Goal: Navigation & Orientation: Find specific page/section

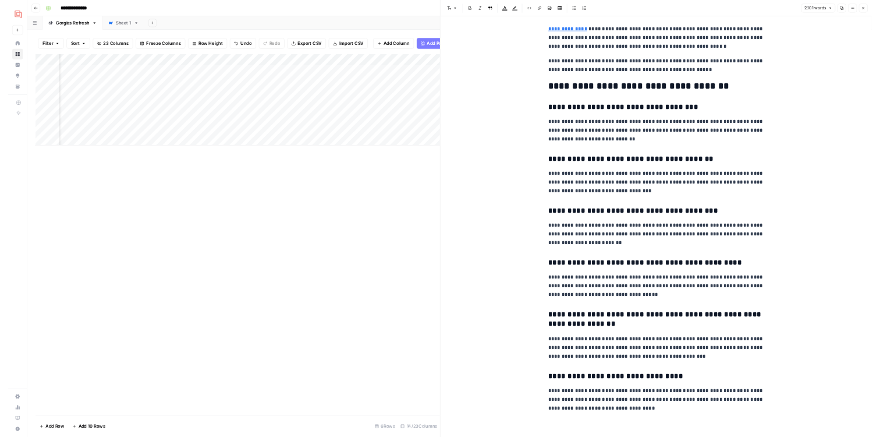
scroll to position [5091, 0]
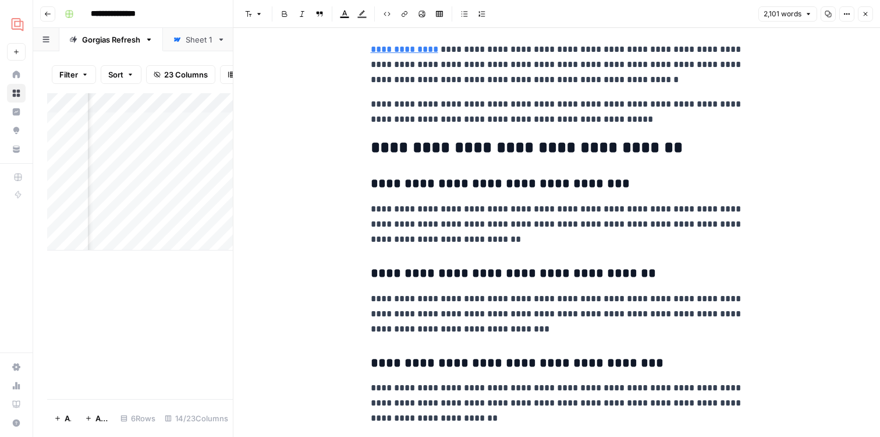
click at [864, 10] on icon "button" at bounding box center [865, 13] width 7 height 7
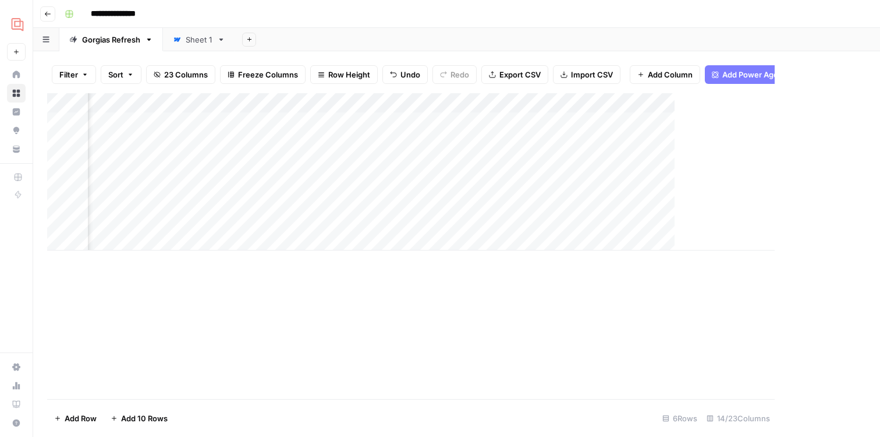
scroll to position [0, 917]
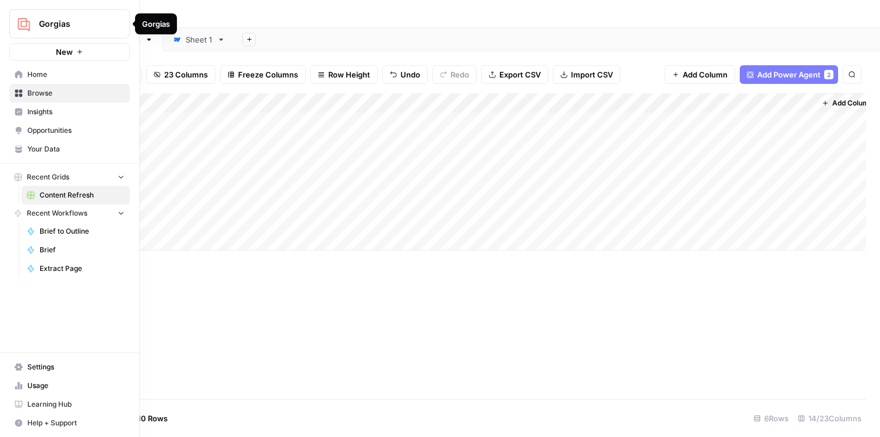
click at [30, 75] on span "Home" at bounding box center [75, 74] width 97 height 10
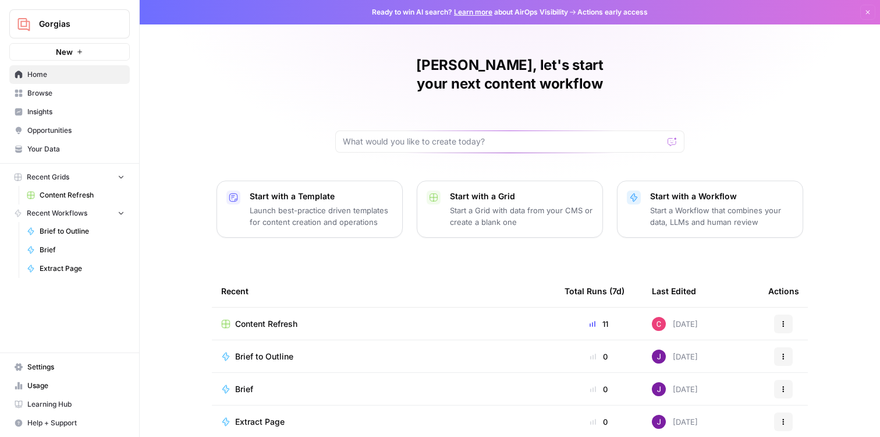
click at [103, 26] on span "Gorgias" at bounding box center [74, 24] width 70 height 12
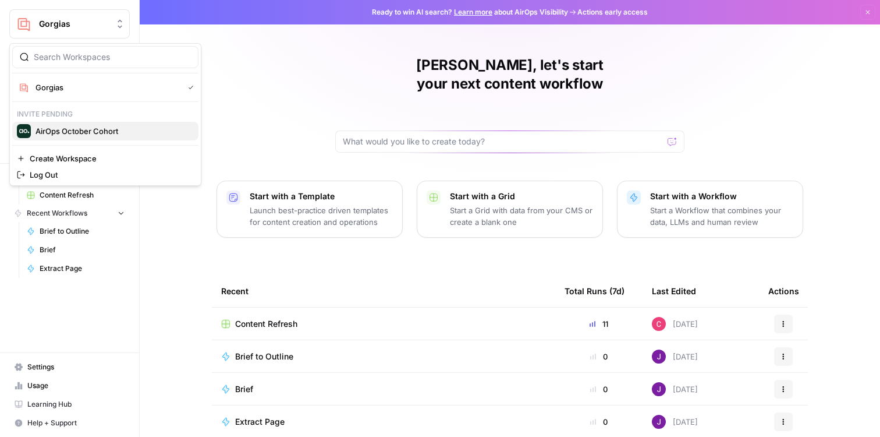
click at [96, 127] on span "AirOps October Cohort" at bounding box center [113, 131] width 154 height 12
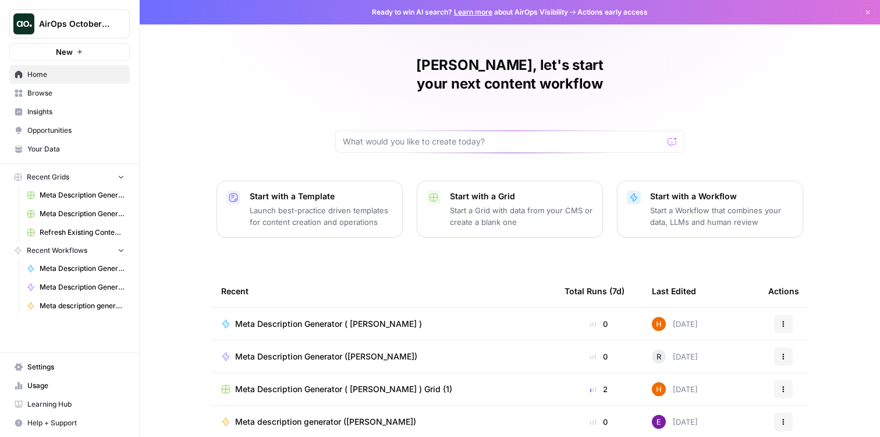
click at [88, 22] on span "AirOps October Cohort" at bounding box center [74, 24] width 70 height 12
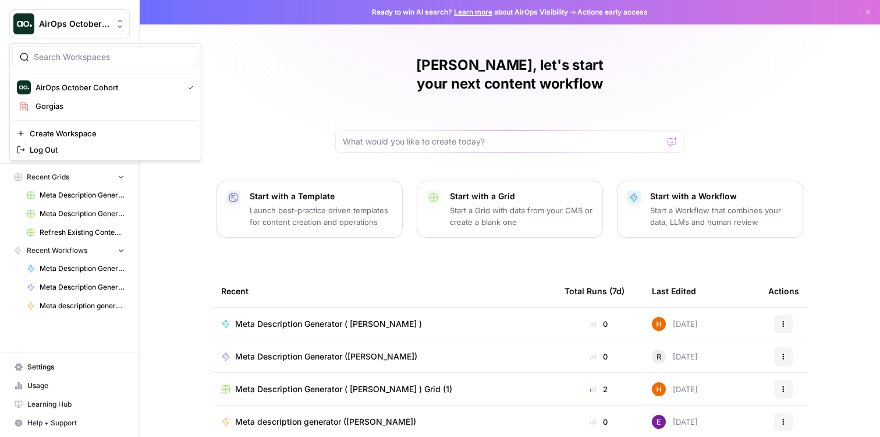
click at [253, 47] on div "[PERSON_NAME], let's start your next content workflow Start with a Template Lau…" at bounding box center [510, 277] width 740 height 554
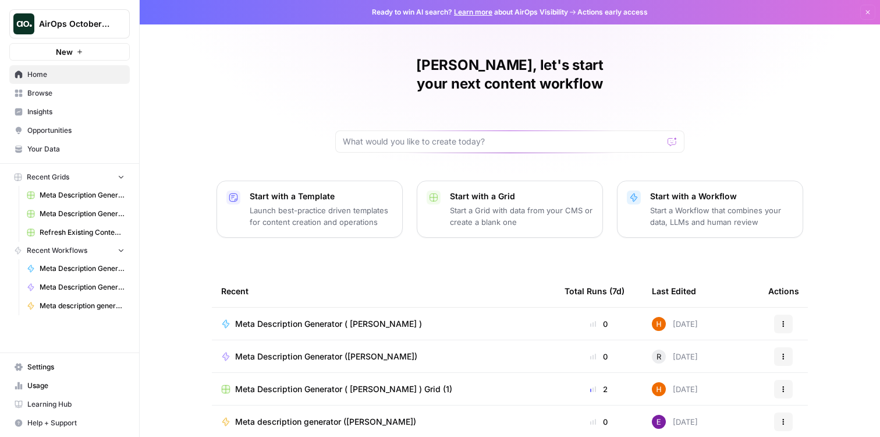
click at [42, 401] on span "Learning Hub" at bounding box center [75, 404] width 97 height 10
